Goal: Find specific page/section: Find specific page/section

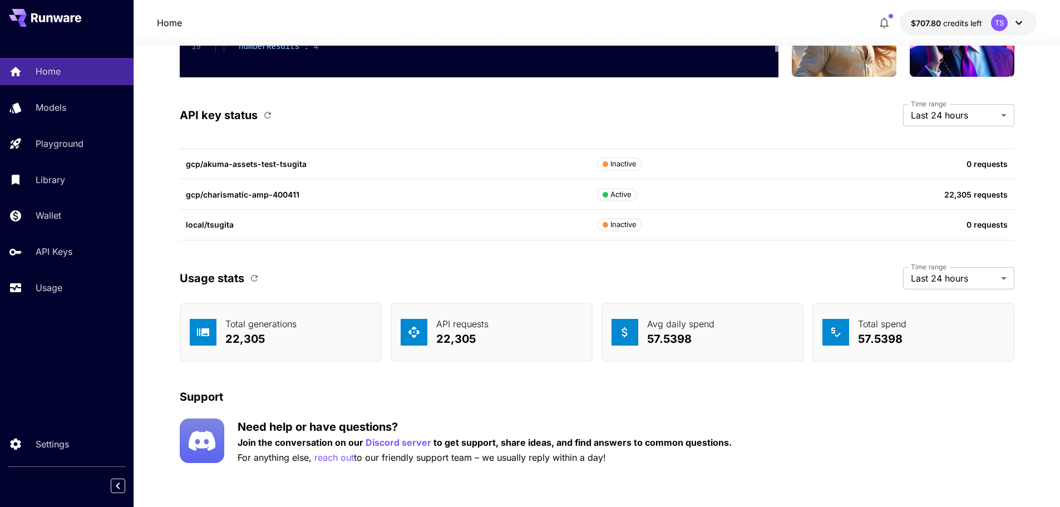
click at [198, 170] on div "gcp/akuma-assets-test-tsugita Inactive 0 requests" at bounding box center [597, 164] width 835 height 31
click at [196, 221] on p "local/tsugita" at bounding box center [391, 225] width 411 height 12
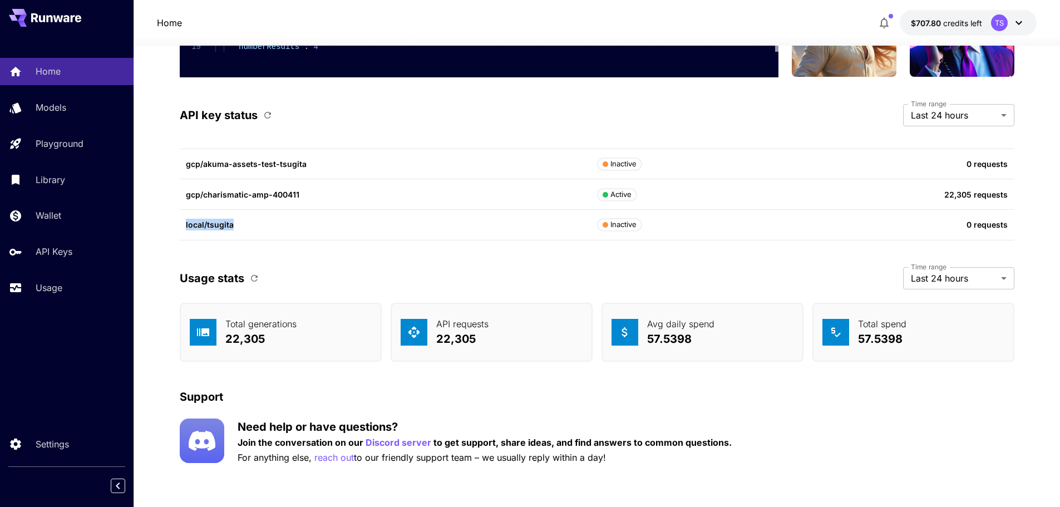
click at [196, 221] on p "local/tsugita" at bounding box center [391, 225] width 411 height 12
click at [219, 224] on p "local/tsugita" at bounding box center [391, 225] width 411 height 12
click at [204, 225] on p "local/tsugita" at bounding box center [391, 225] width 411 height 12
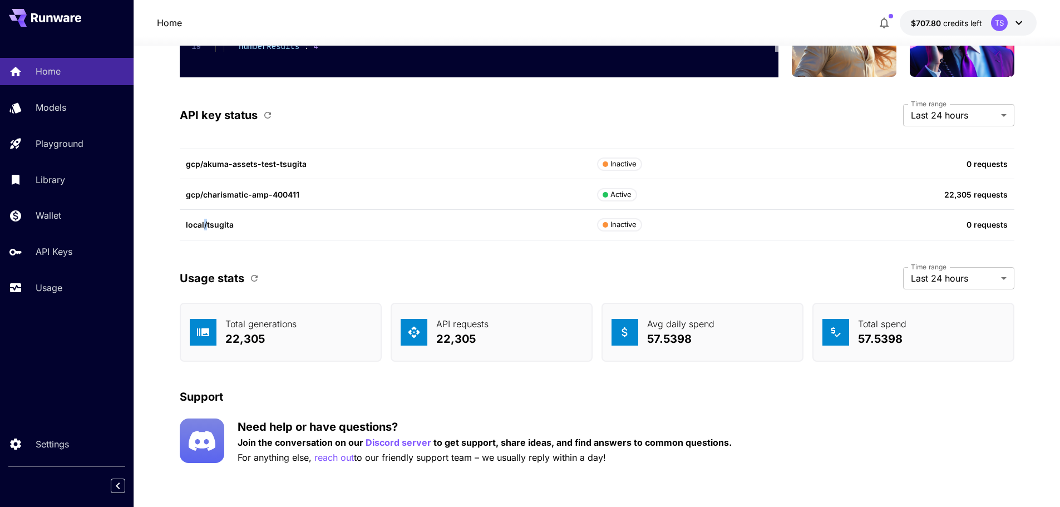
click at [204, 225] on p "local/tsugita" at bounding box center [391, 225] width 411 height 12
